Goal: Browse casually: Explore the website without a specific task or goal

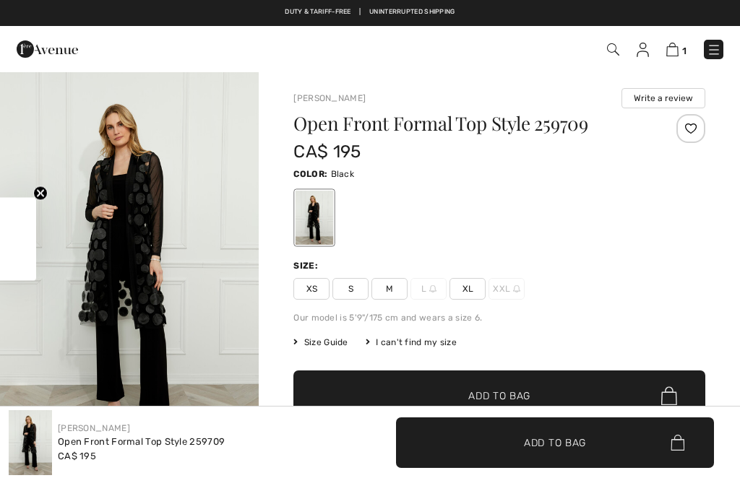
checkbox input "true"
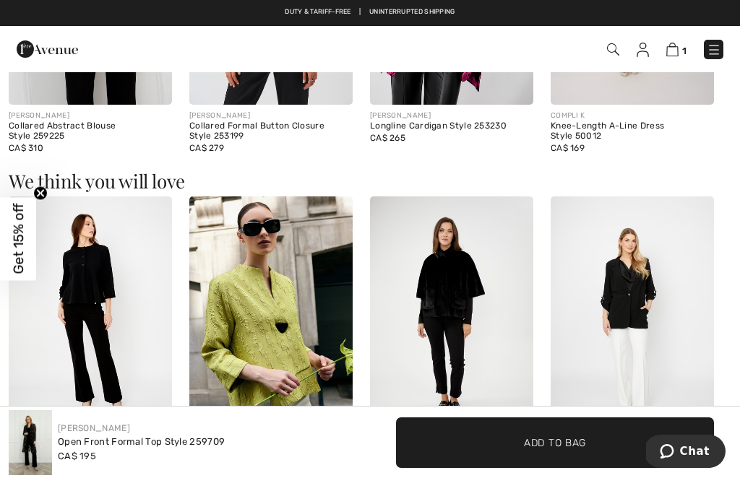
click at [667, 53] on img at bounding box center [672, 50] width 12 height 14
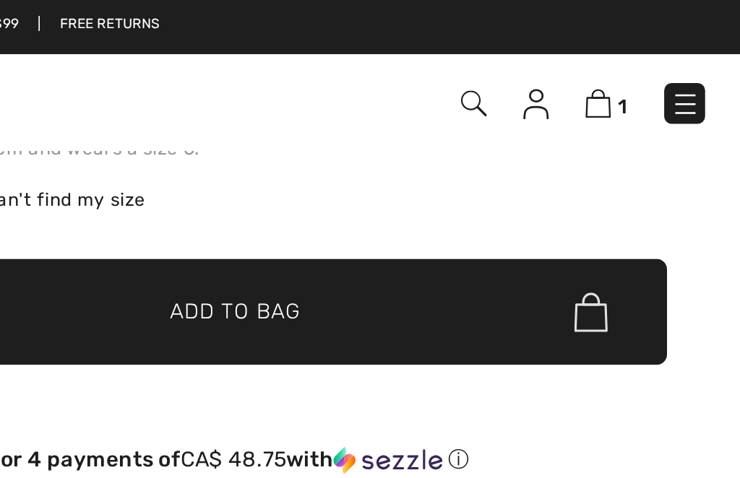
scroll to position [248, 0]
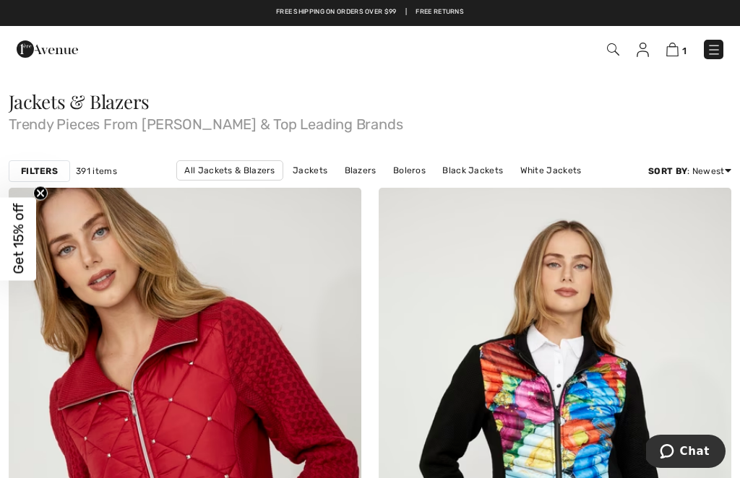
click at [58, 173] on div "Filters" at bounding box center [39, 171] width 61 height 22
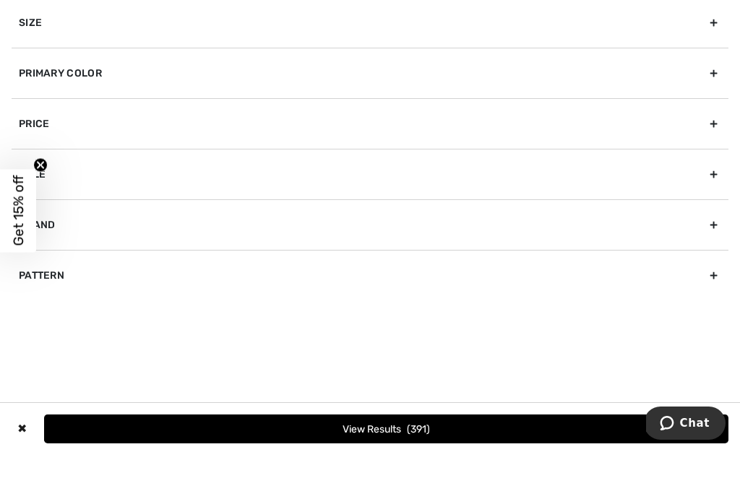
scroll to position [30, 0]
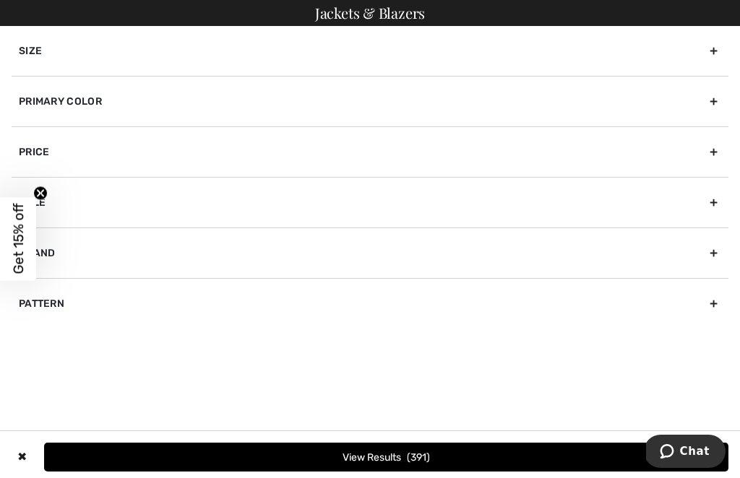
click at [24, 458] on div "✖" at bounding box center [22, 457] width 21 height 29
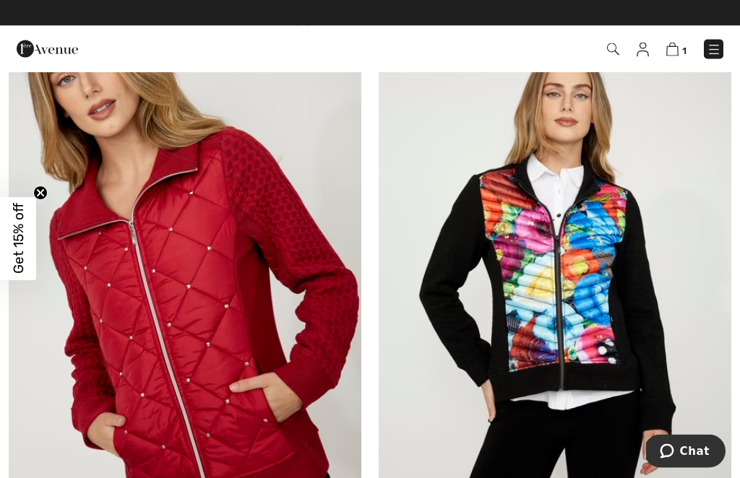
scroll to position [0, 0]
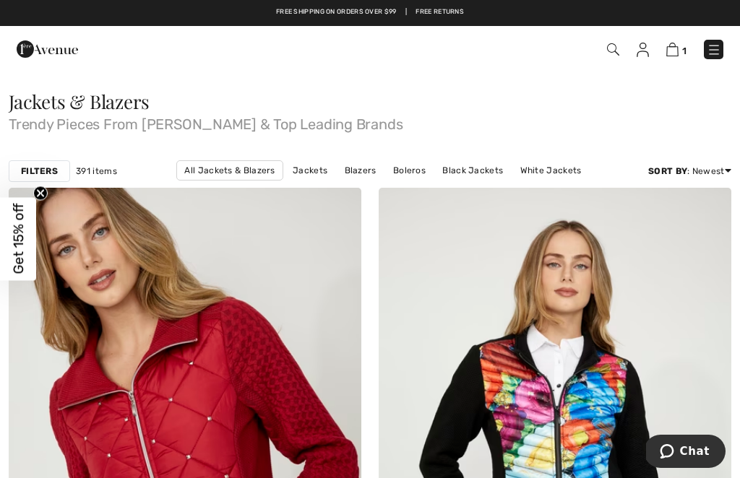
click at [238, 170] on link "All Jackets & Blazers" at bounding box center [229, 170] width 106 height 20
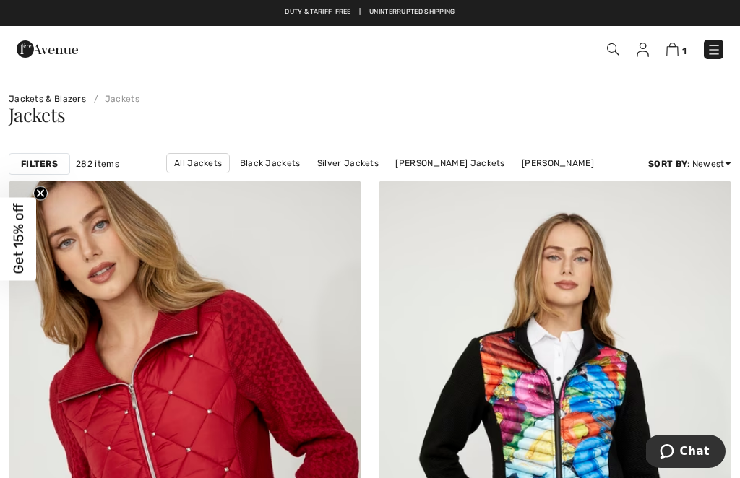
click at [423, 165] on link "[PERSON_NAME] Jackets" at bounding box center [450, 163] width 124 height 19
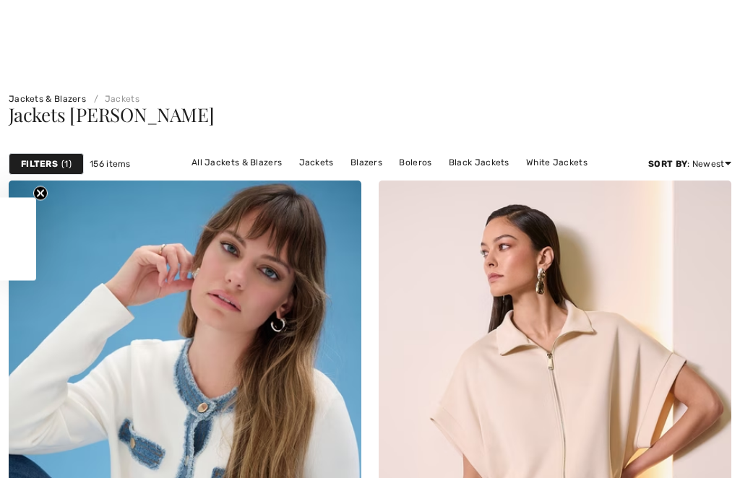
checkbox input "true"
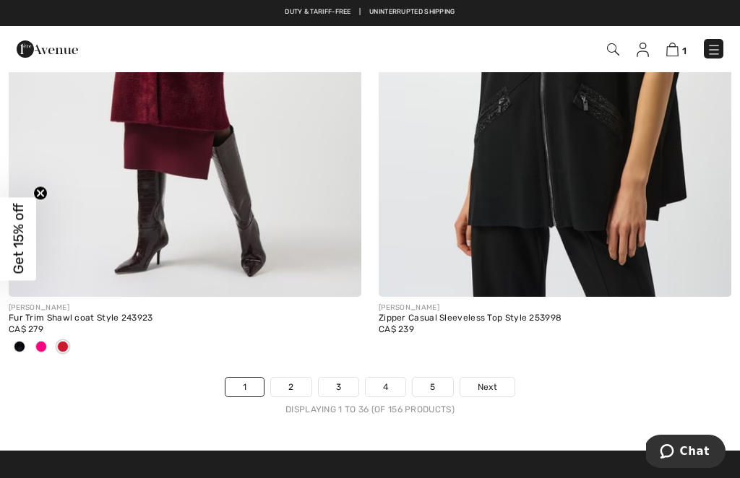
scroll to position [10910, 0]
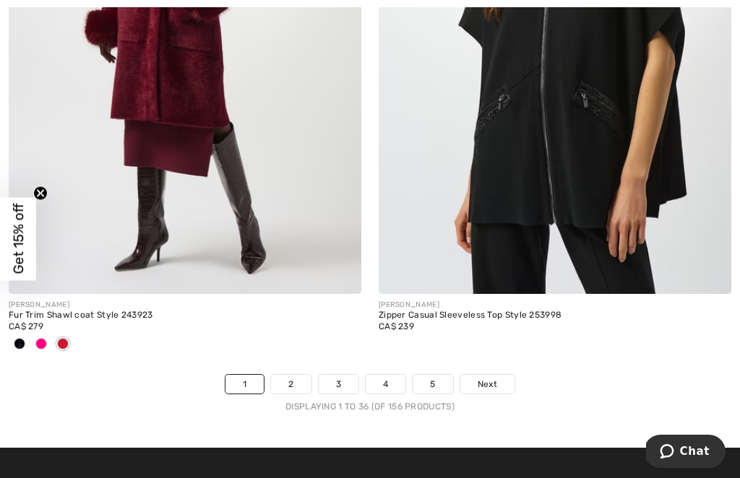
click at [173, 126] on img at bounding box center [185, 29] width 353 height 529
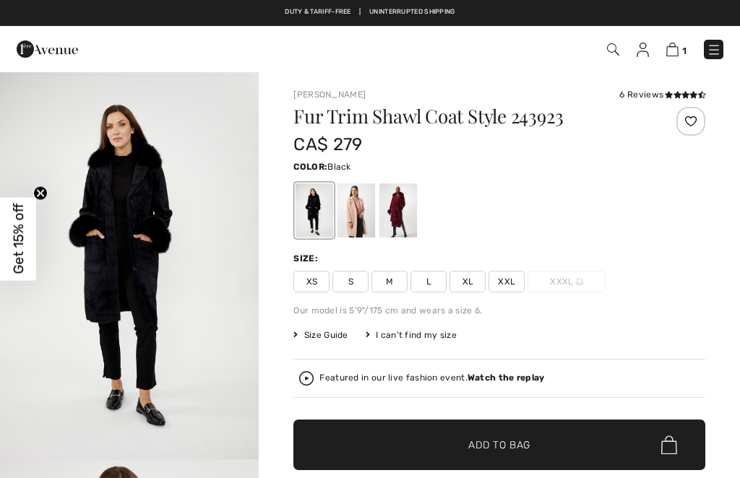
scroll to position [283, 0]
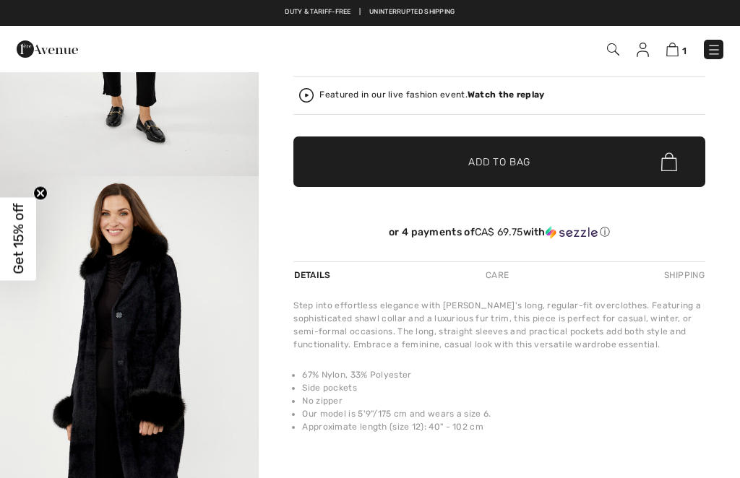
checkbox input "true"
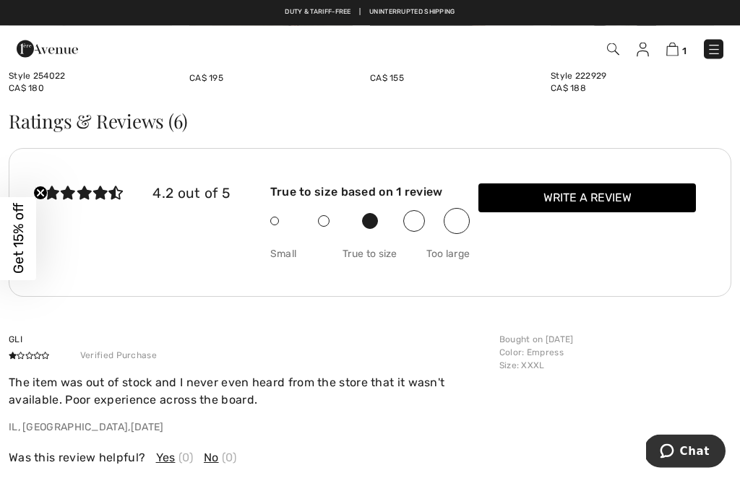
scroll to position [1785, 0]
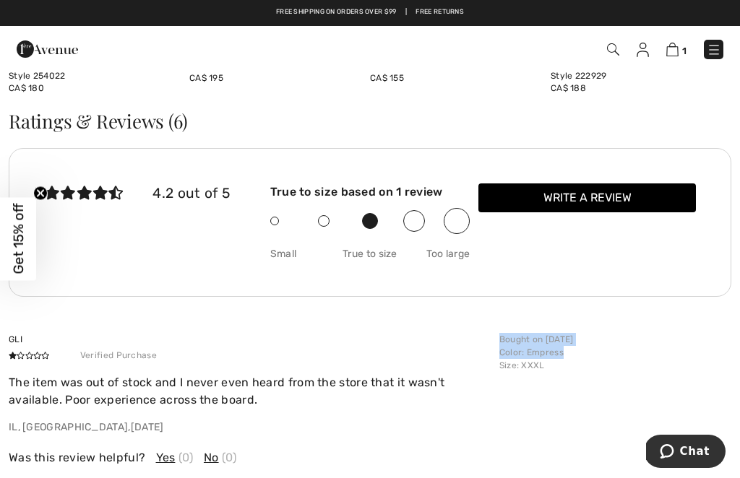
click at [648, 235] on div "Write a review" at bounding box center [586, 222] width 217 height 78
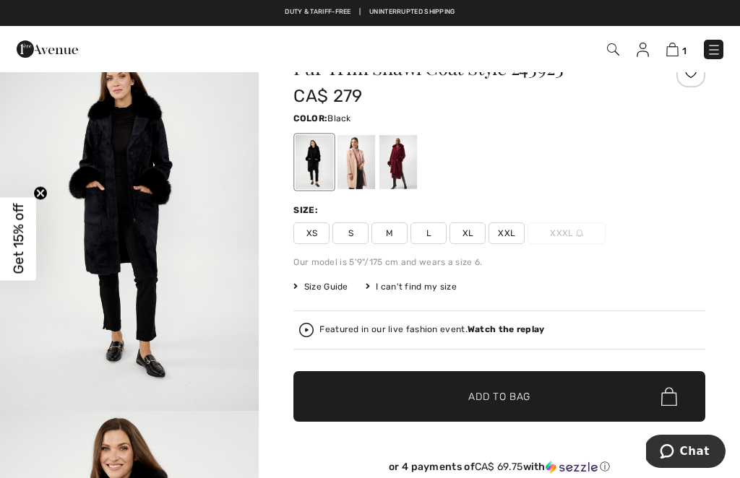
scroll to position [0, 0]
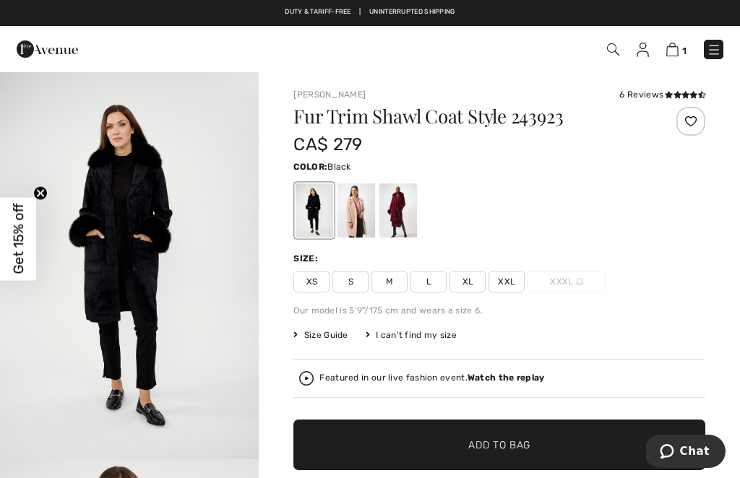
click at [354, 204] on div at bounding box center [356, 210] width 38 height 54
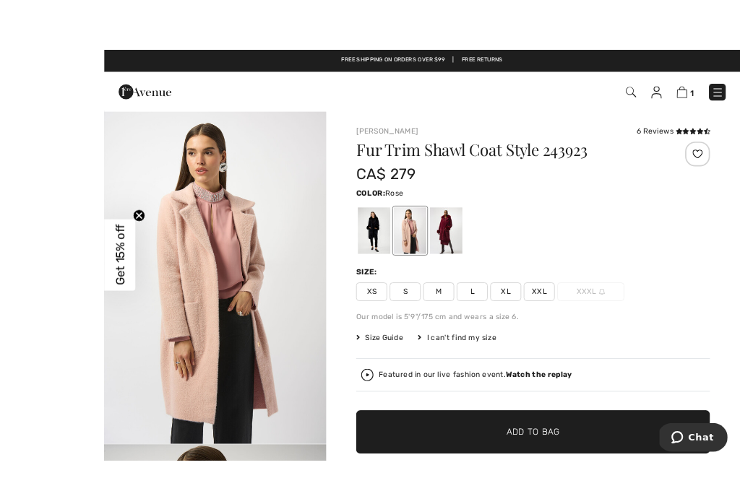
scroll to position [25, 0]
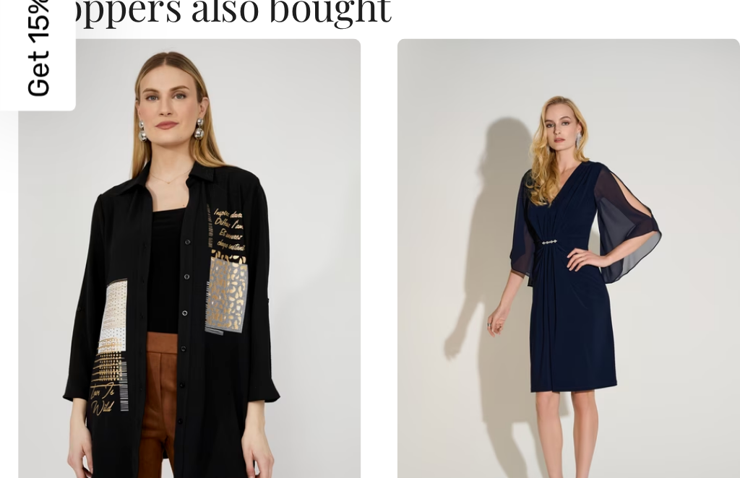
scroll to position [666, 0]
